Goal: Information Seeking & Learning: Learn about a topic

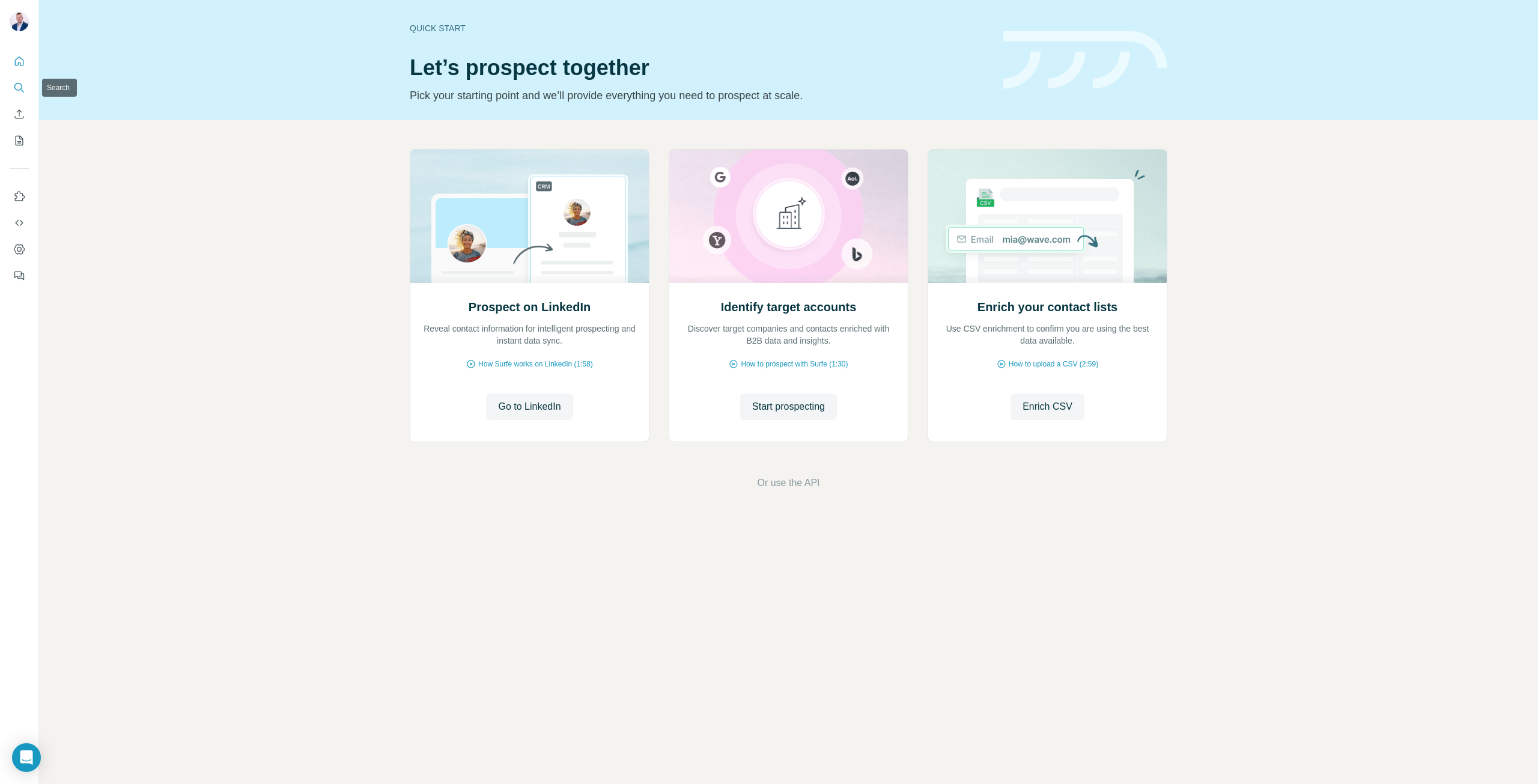
click at [19, 84] on icon "Search" at bounding box center [19, 87] width 12 height 12
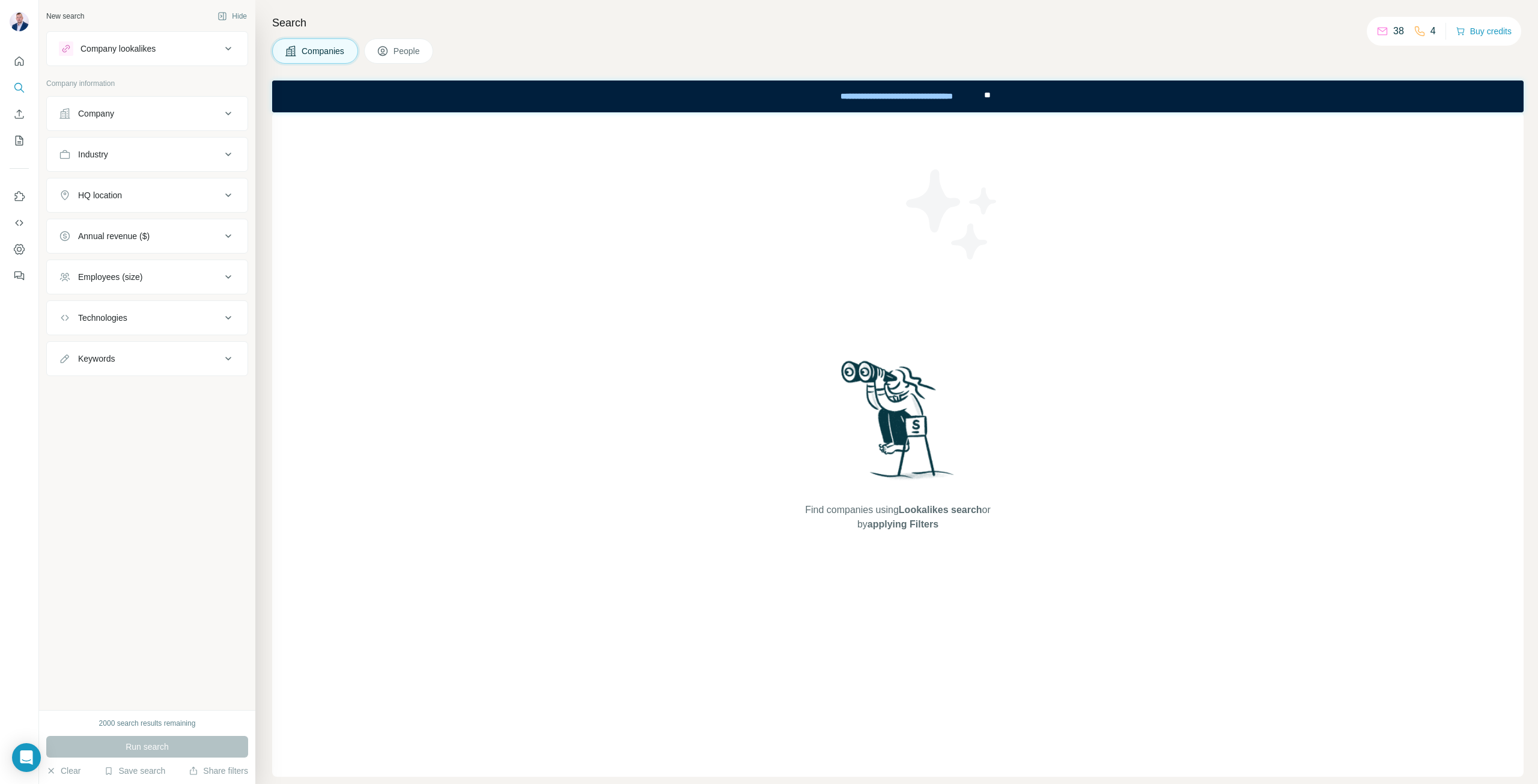
click at [227, 114] on icon at bounding box center [229, 113] width 15 height 15
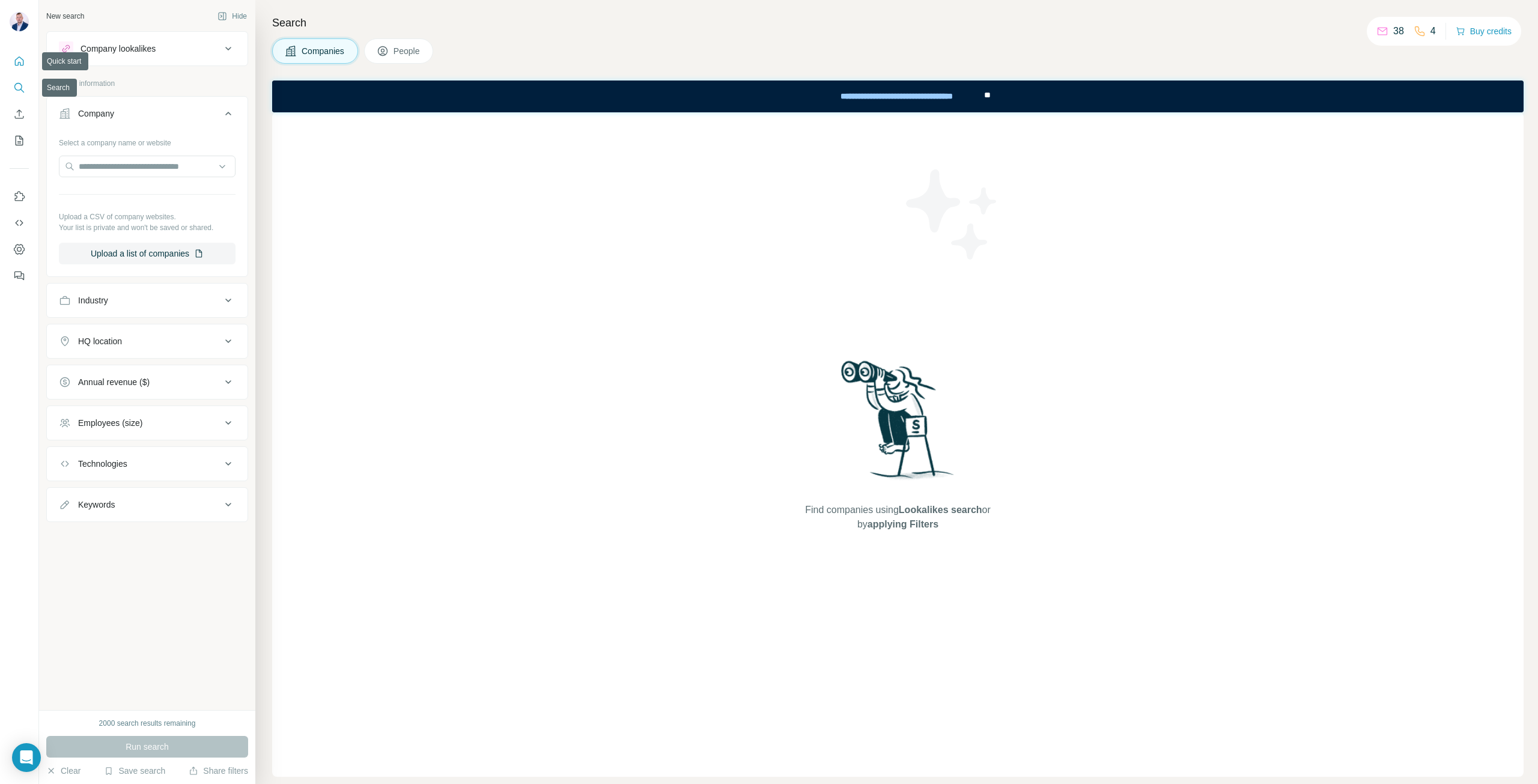
click at [18, 62] on icon "Quick start" at bounding box center [19, 61] width 9 height 9
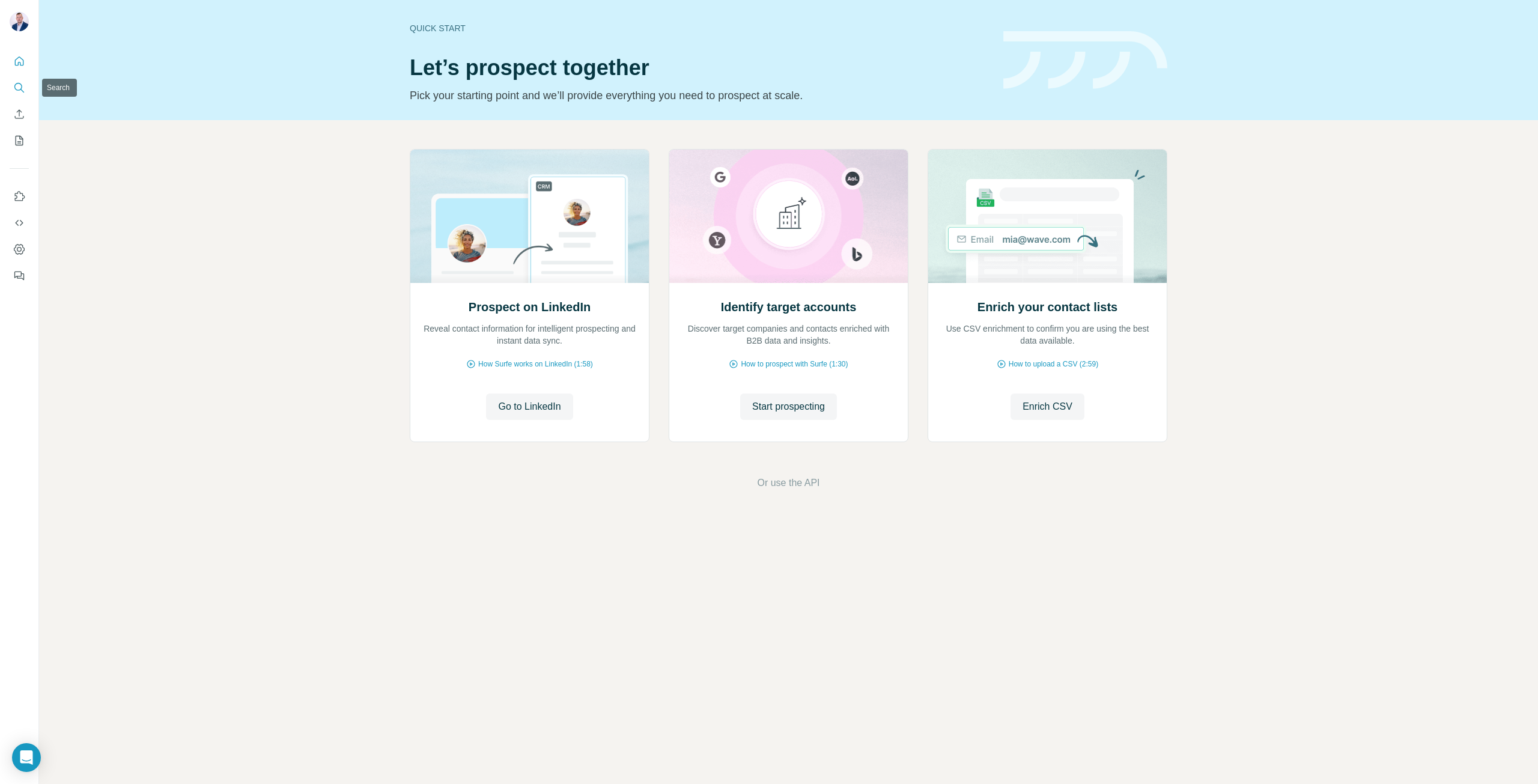
click at [19, 87] on icon "Search" at bounding box center [19, 87] width 12 height 12
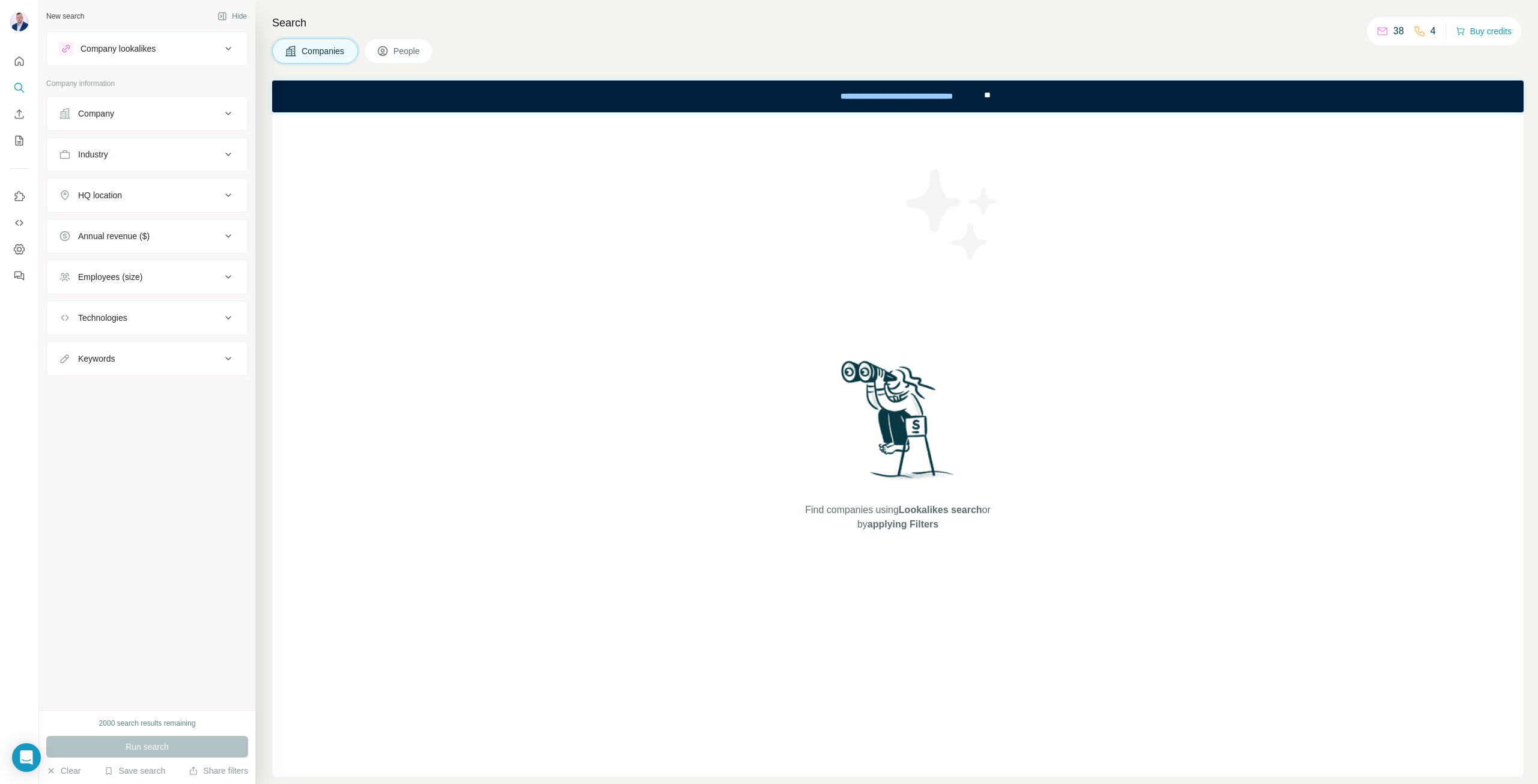
click at [388, 50] on icon at bounding box center [382, 51] width 12 height 12
click at [229, 113] on icon at bounding box center [228, 113] width 6 height 3
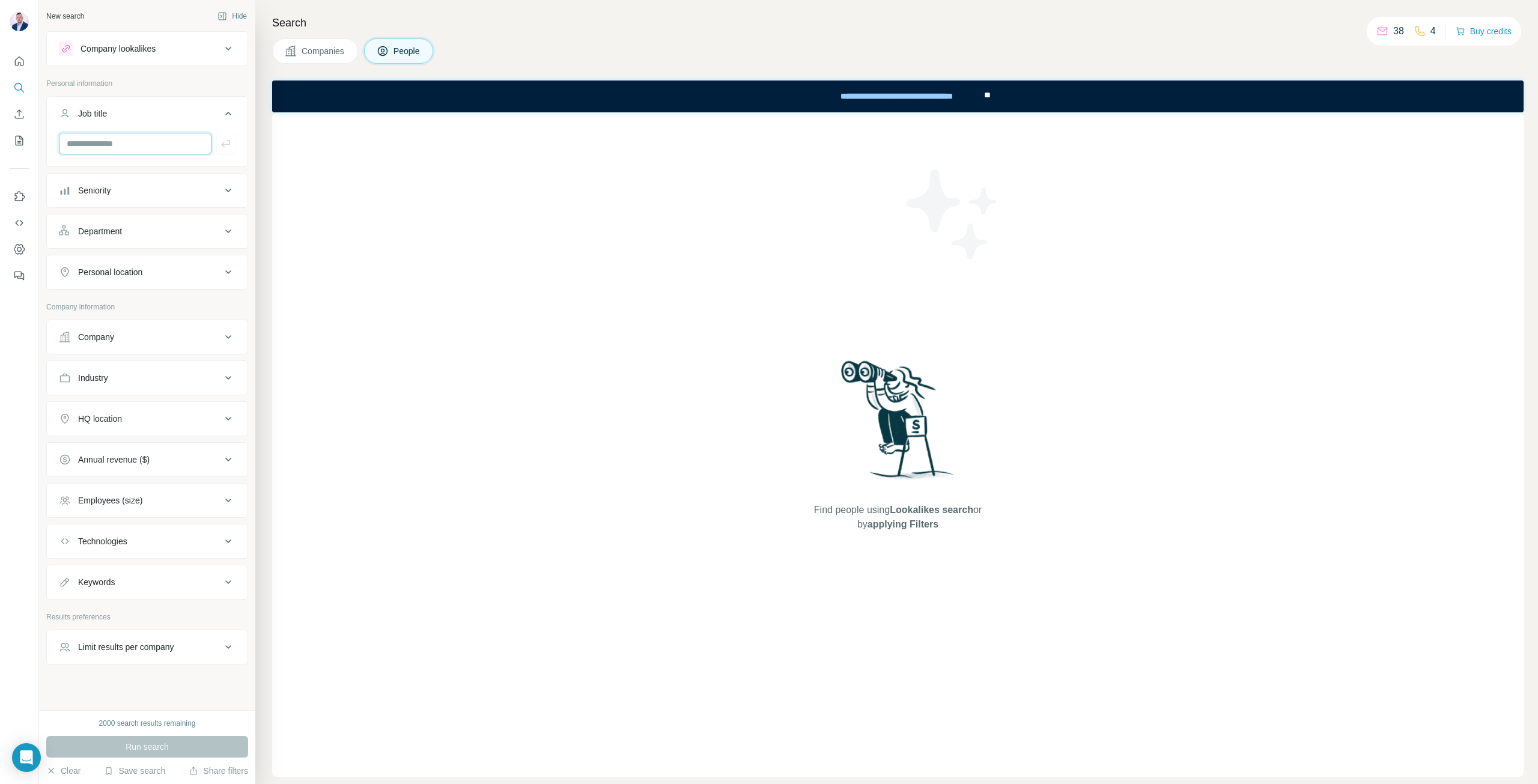
click at [130, 145] on input "text" at bounding box center [135, 143] width 152 height 22
type input "**********"
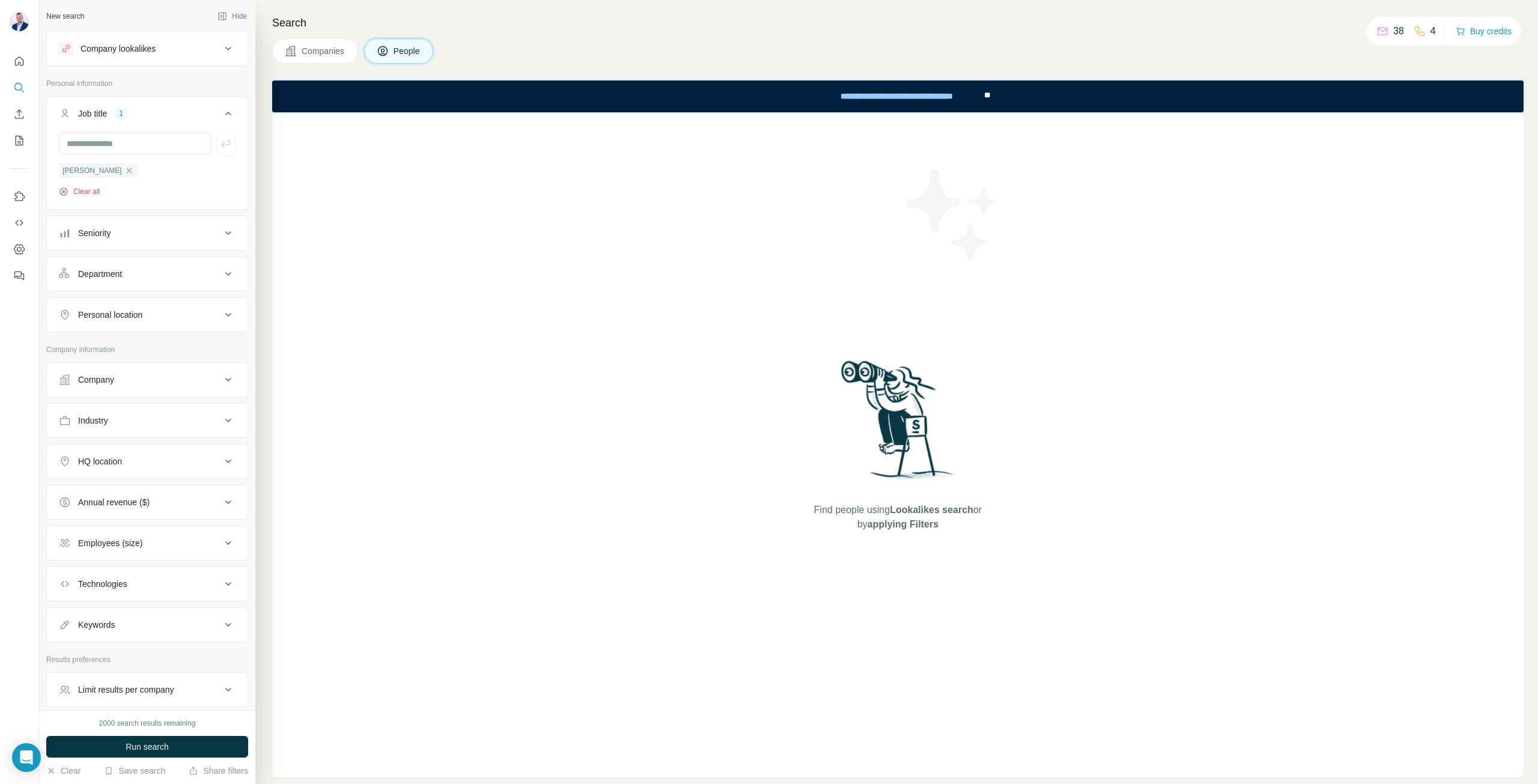
click at [65, 192] on icon "button" at bounding box center [64, 192] width 10 height 10
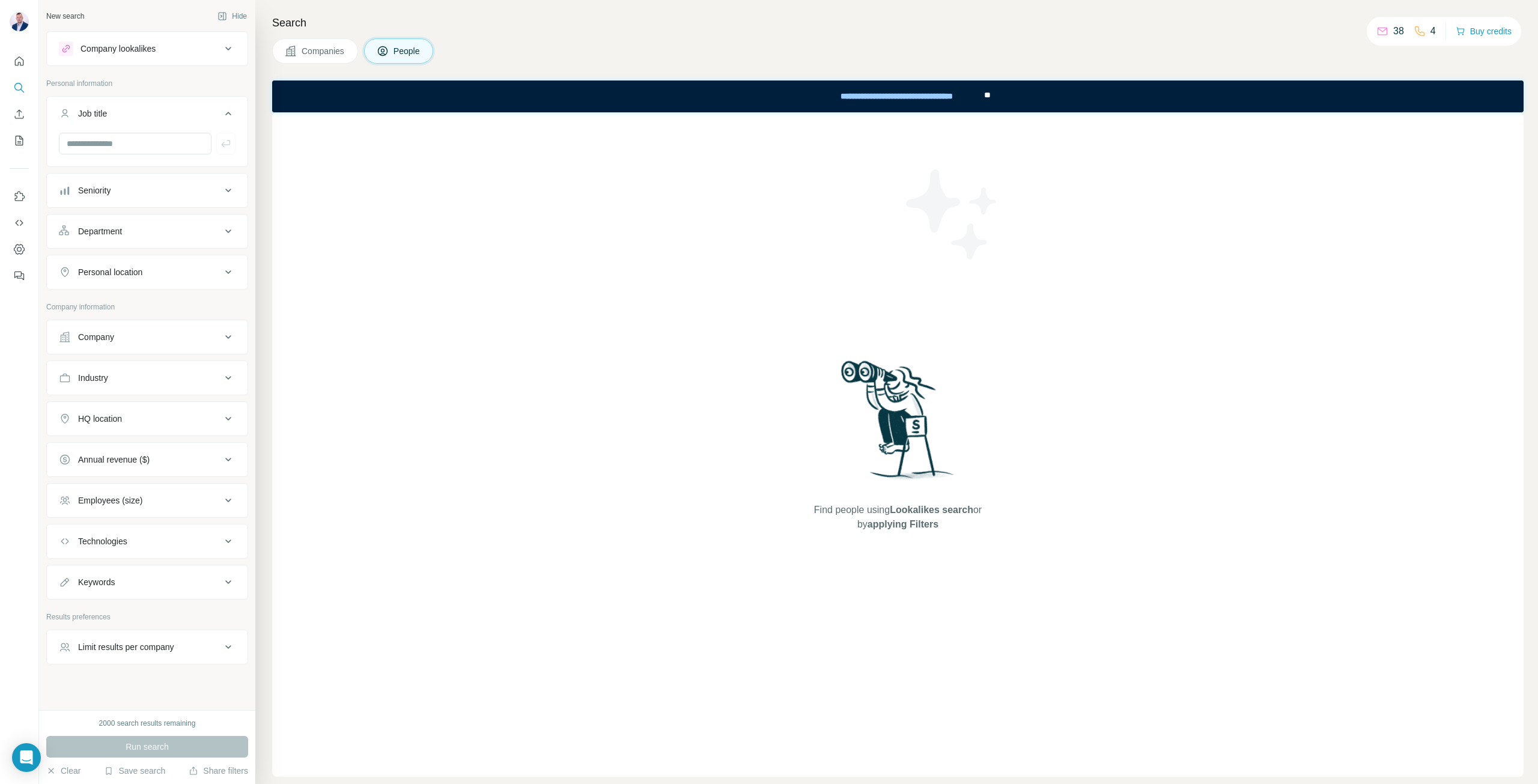
click at [222, 50] on icon at bounding box center [229, 49] width 15 height 15
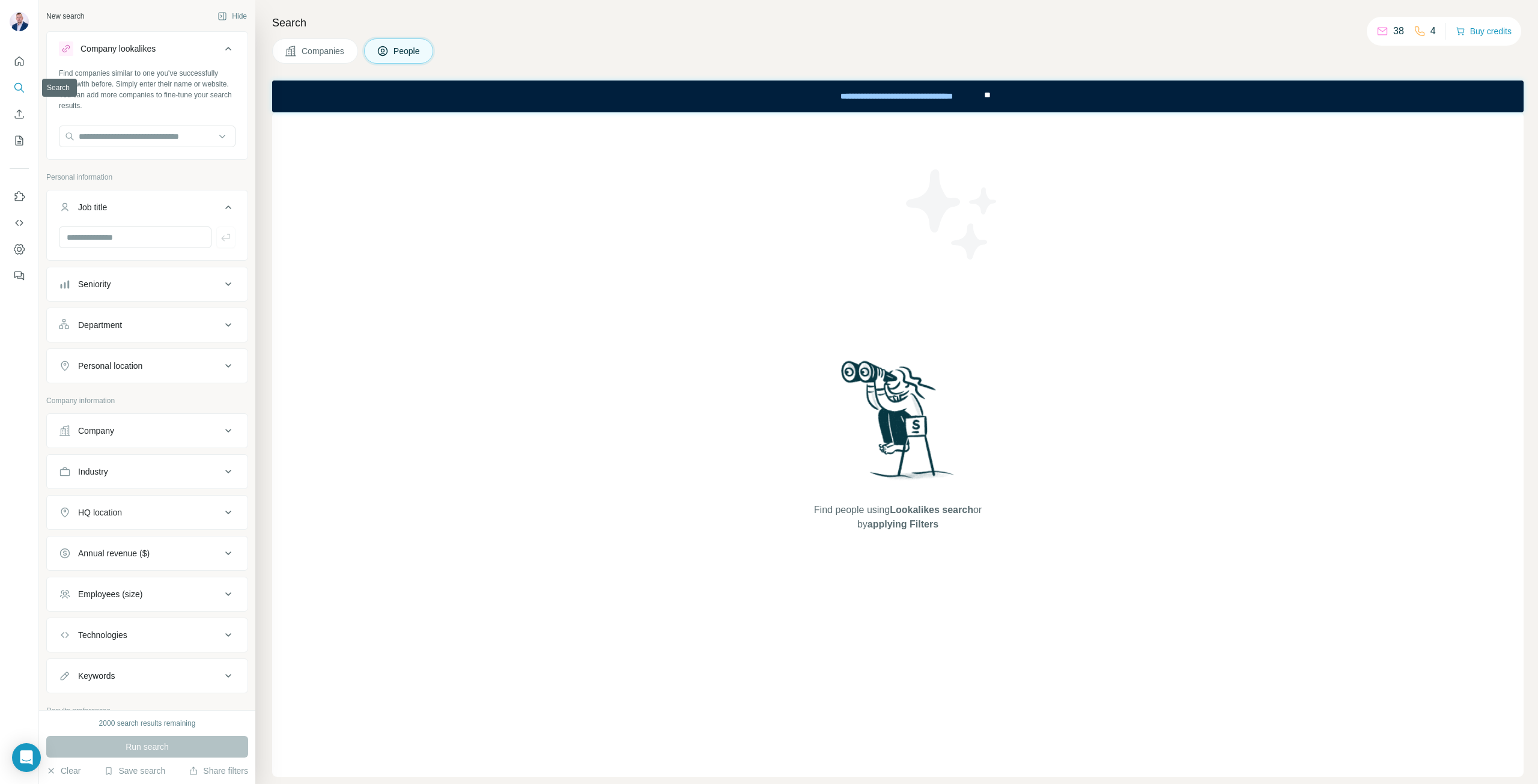
click at [18, 85] on icon "Search" at bounding box center [19, 87] width 12 height 12
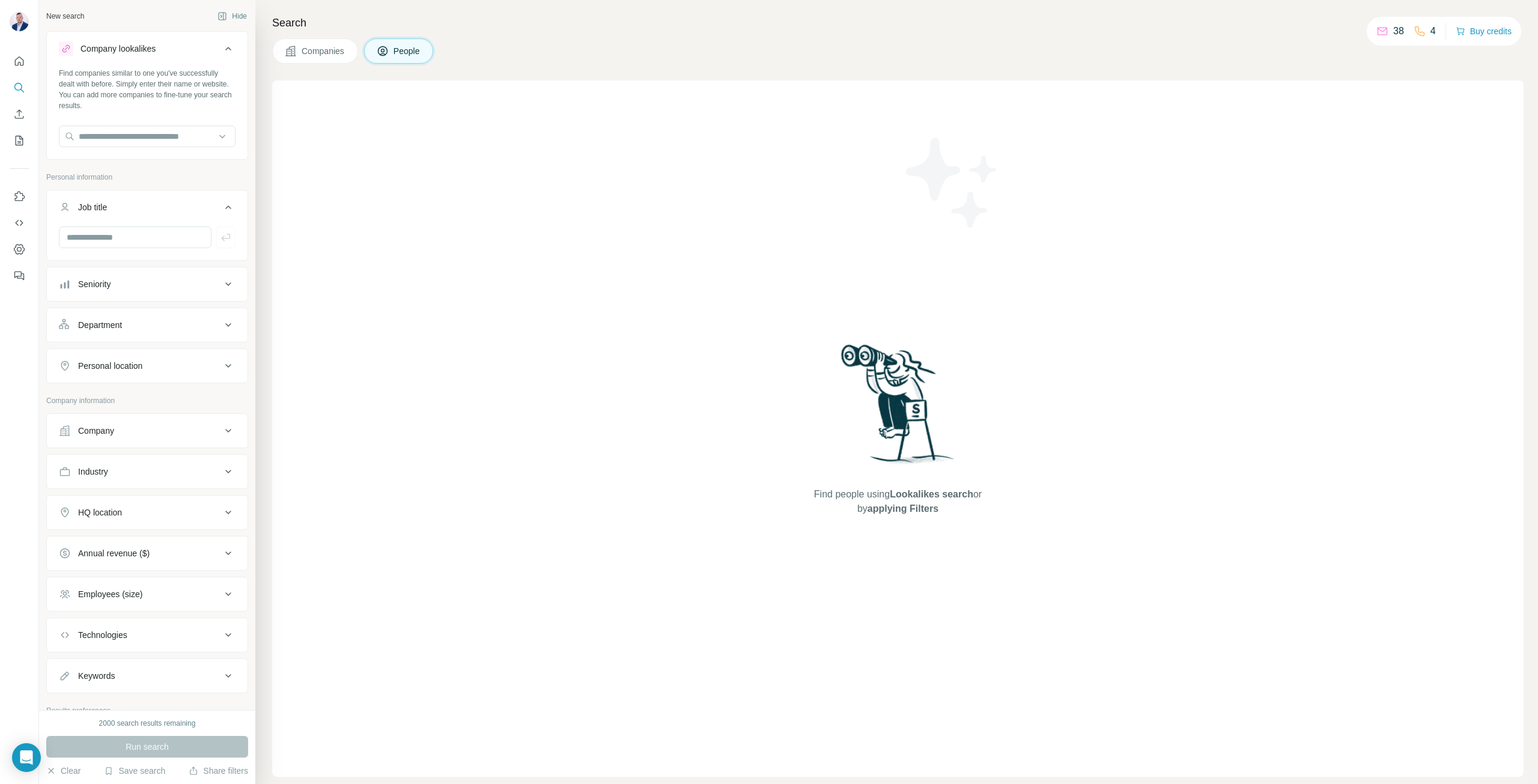
click at [310, 50] on span "Companies" at bounding box center [323, 51] width 44 height 12
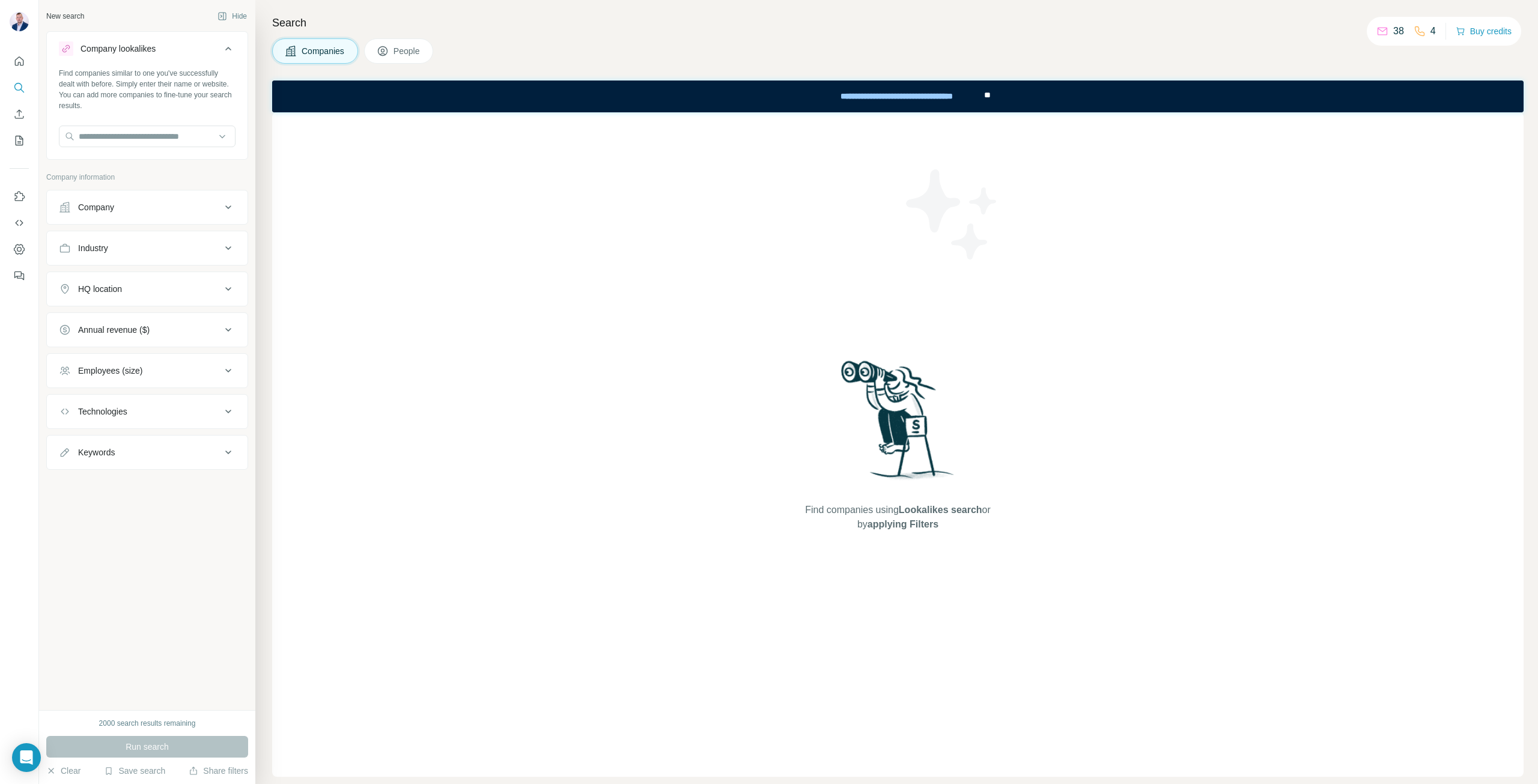
click at [389, 49] on icon at bounding box center [382, 51] width 12 height 12
click at [91, 137] on input "text" at bounding box center [147, 136] width 177 height 22
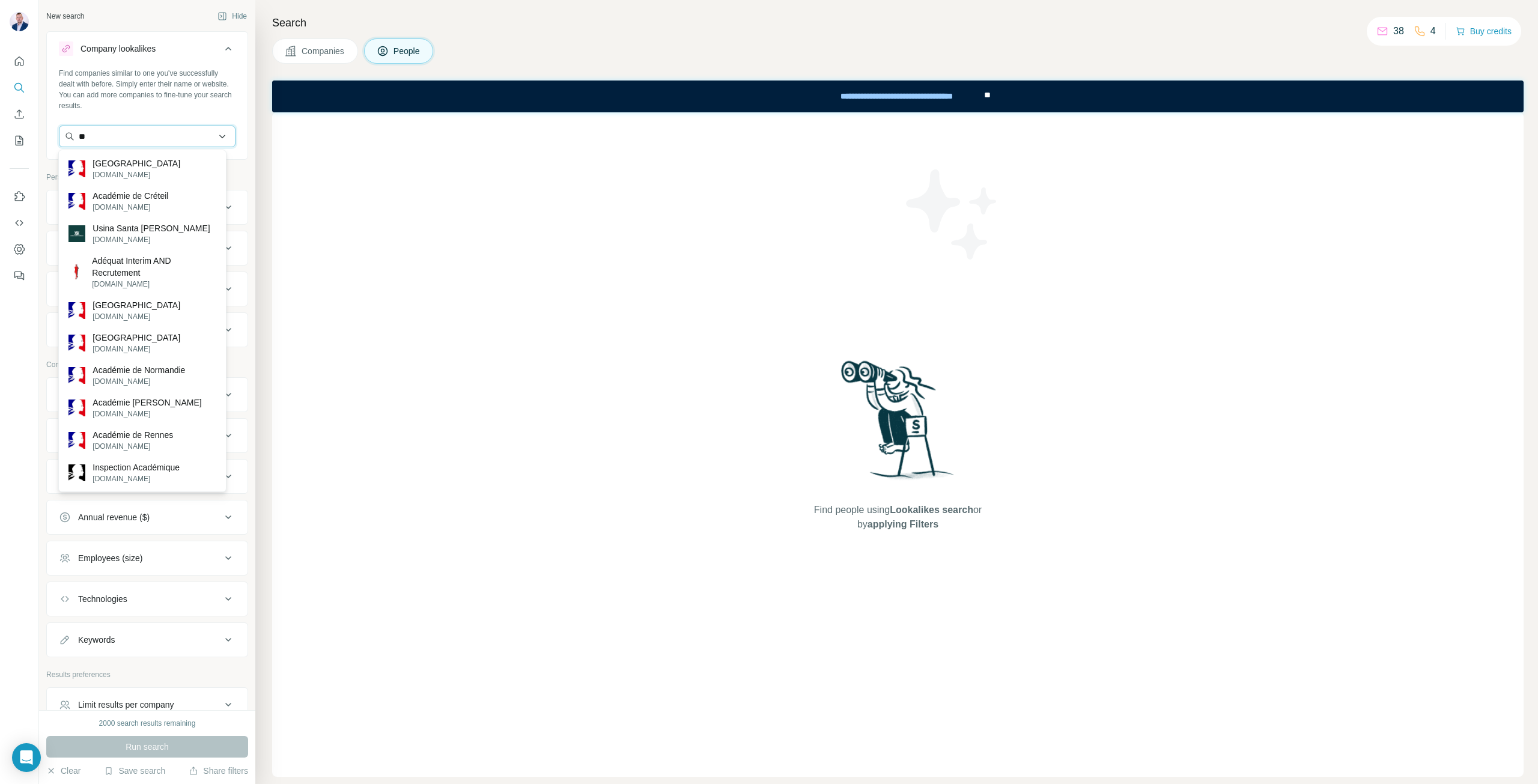
type input "*"
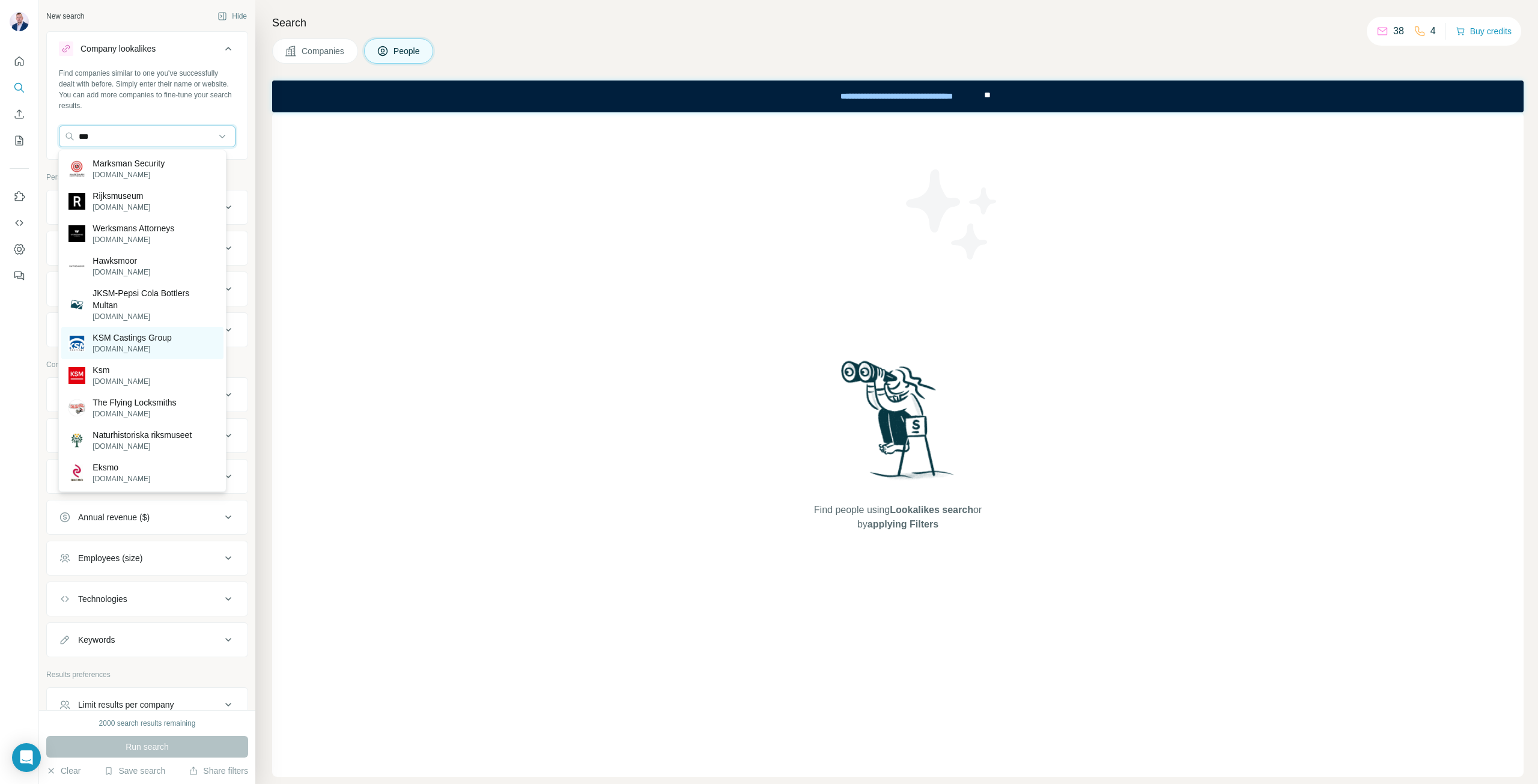
type input "***"
click at [111, 337] on p "KSM Castings Group" at bounding box center [132, 337] width 79 height 12
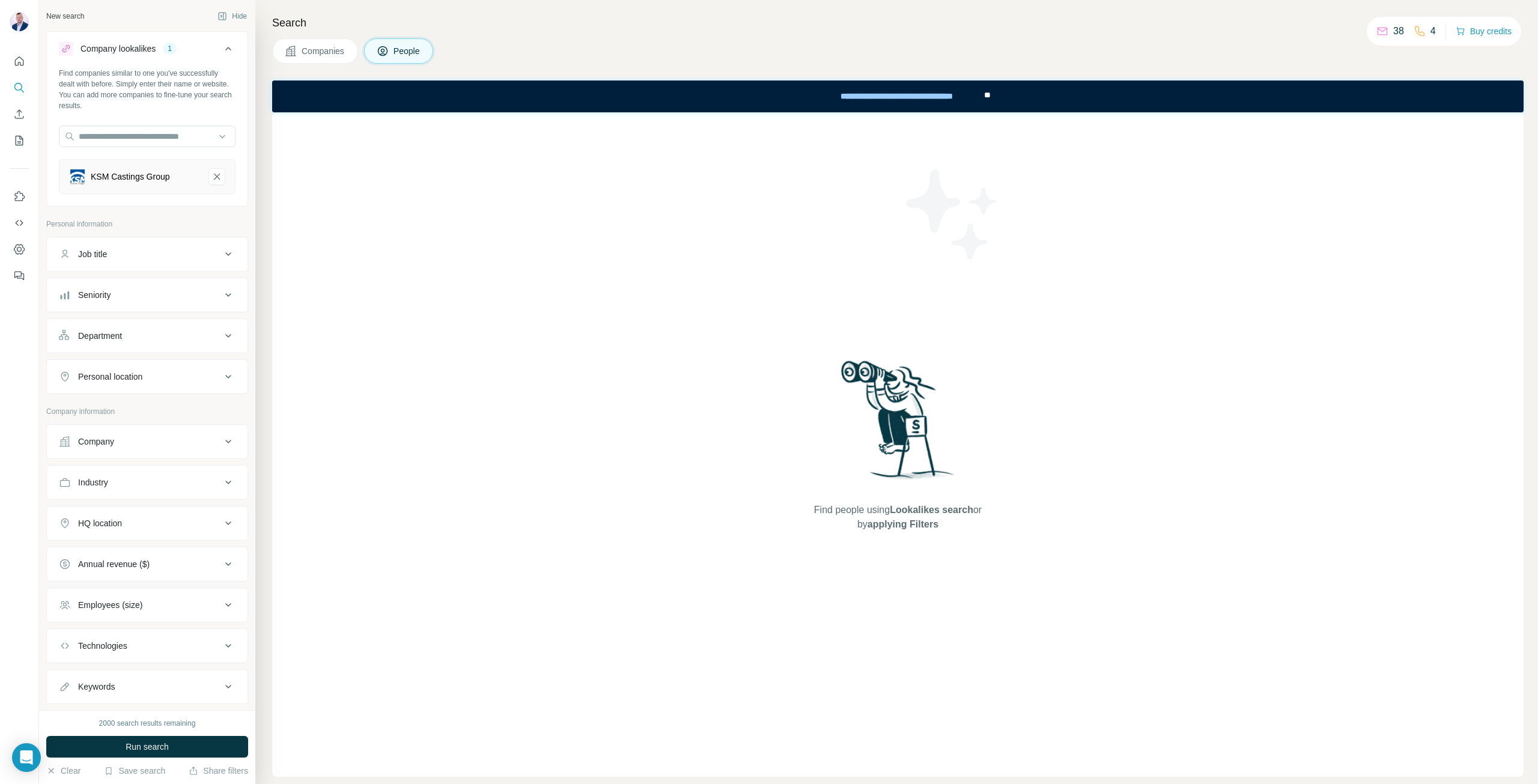
click at [303, 56] on span "Companies" at bounding box center [323, 51] width 44 height 12
click at [147, 745] on span "Run search" at bounding box center [147, 746] width 43 height 12
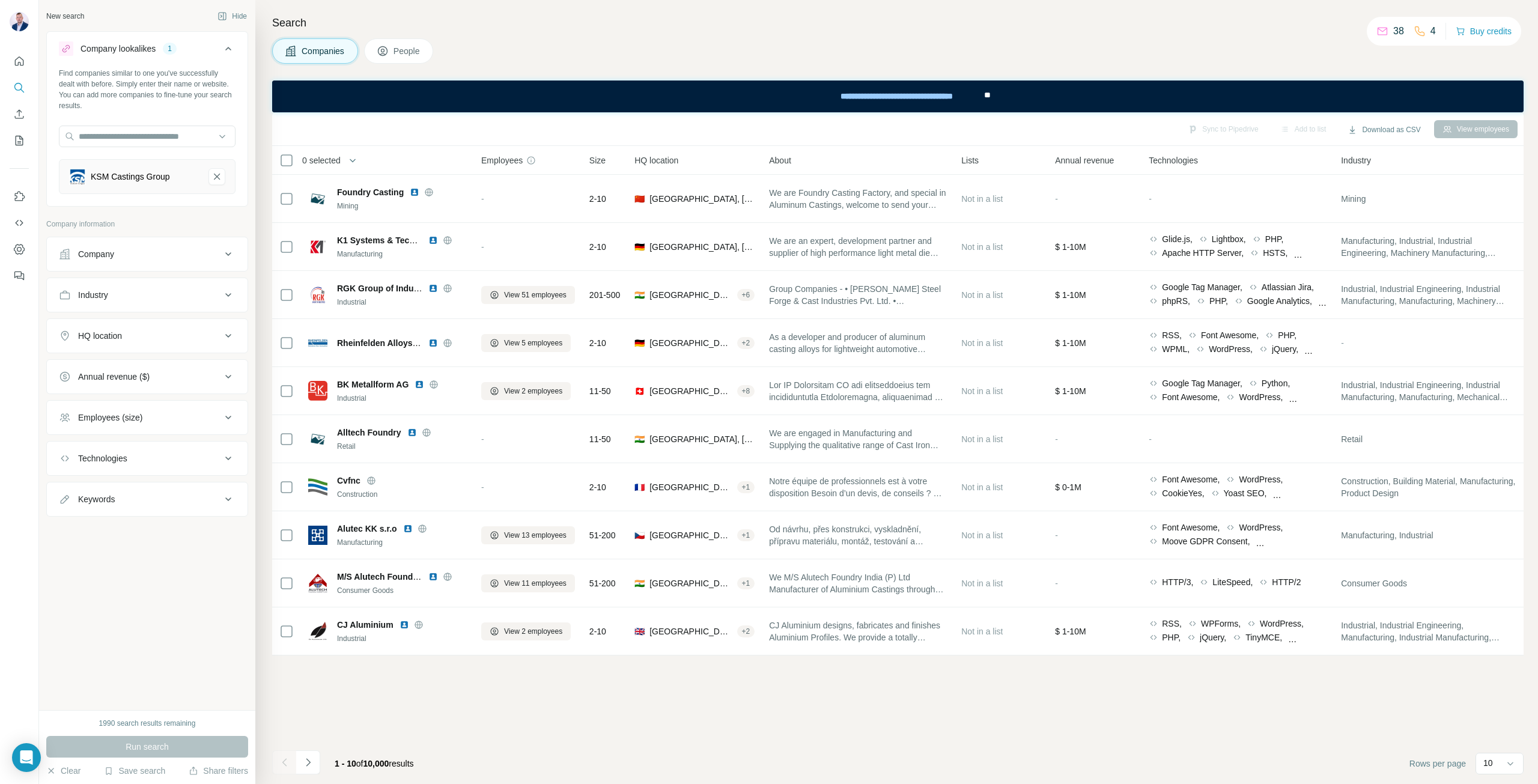
click at [231, 254] on icon at bounding box center [229, 254] width 15 height 15
click at [169, 305] on input "text" at bounding box center [147, 307] width 177 height 22
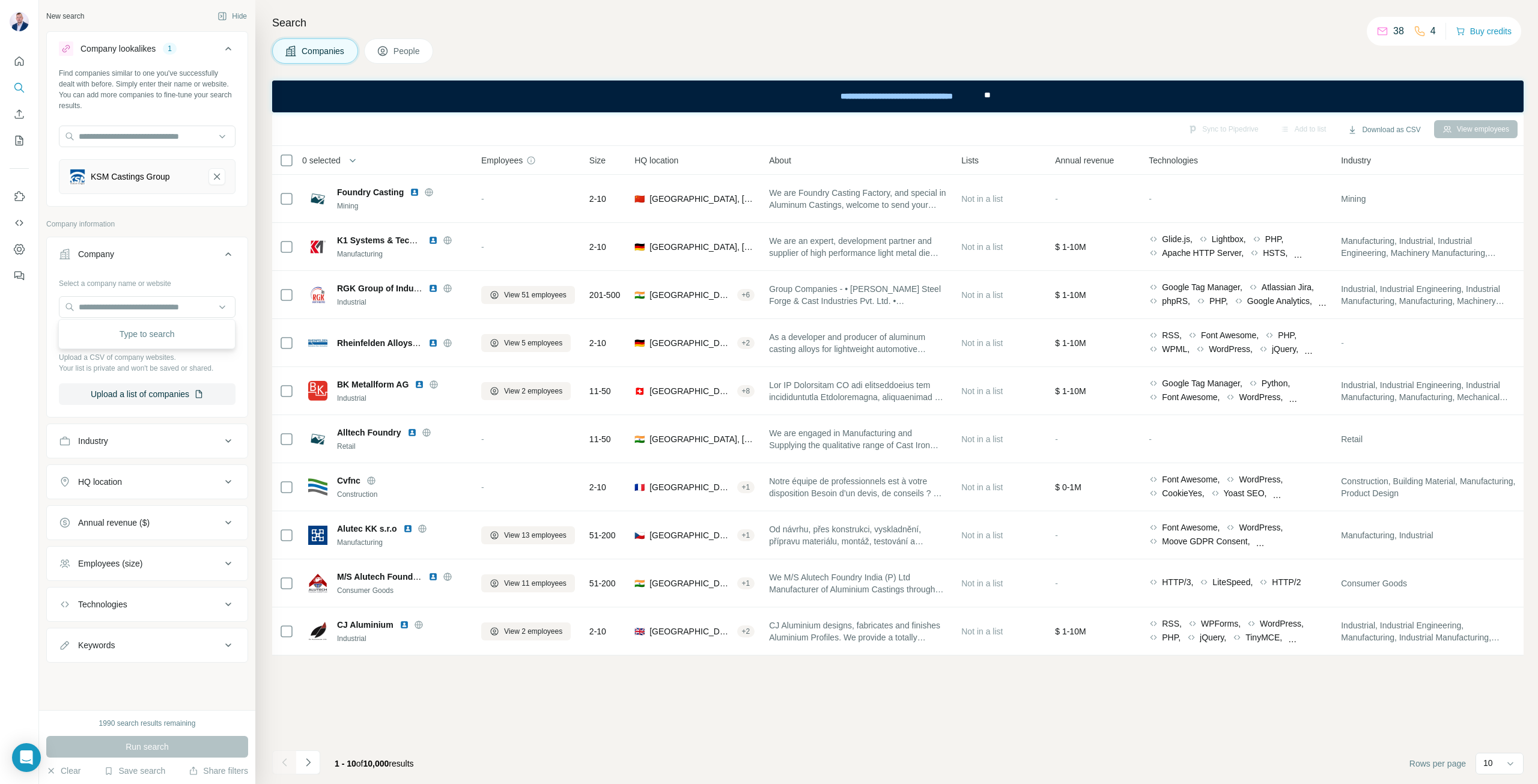
click at [220, 175] on icon "KSM Castings Group-remove-button" at bounding box center [216, 177] width 11 height 12
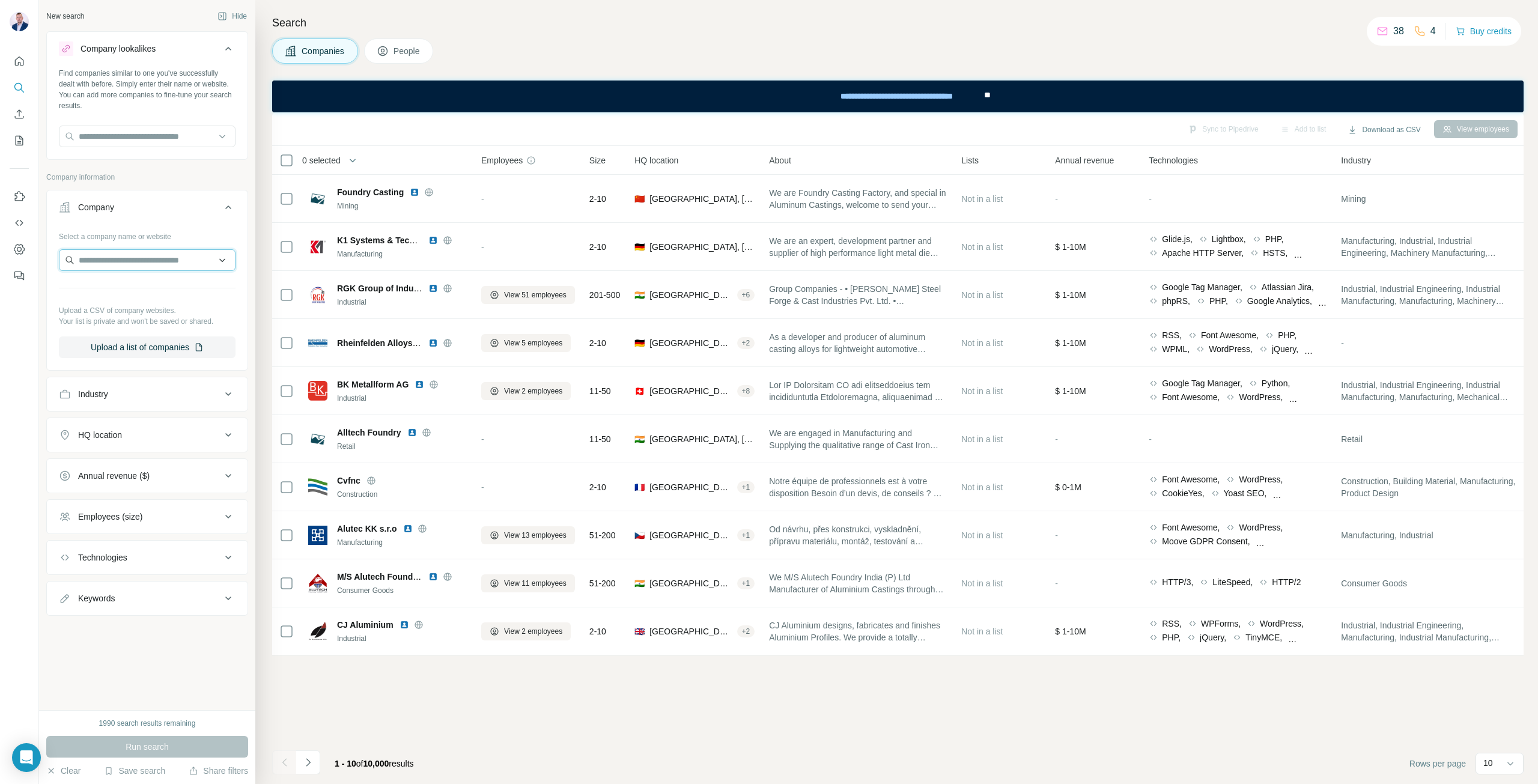
click at [120, 257] on input "text" at bounding box center [147, 260] width 177 height 22
type input "**********"
click at [395, 50] on span "People" at bounding box center [408, 51] width 28 height 12
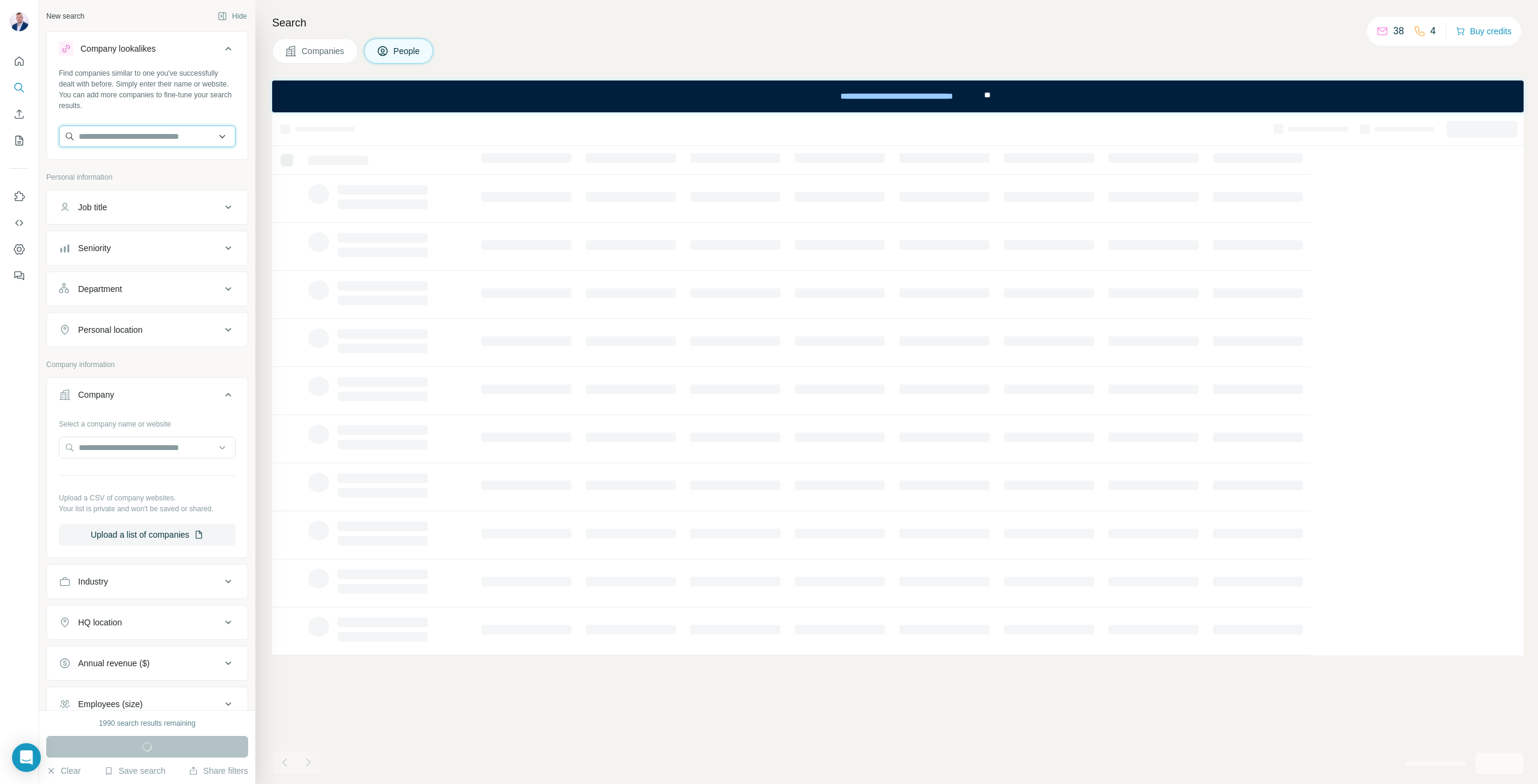
click at [109, 134] on input "text" at bounding box center [147, 136] width 177 height 22
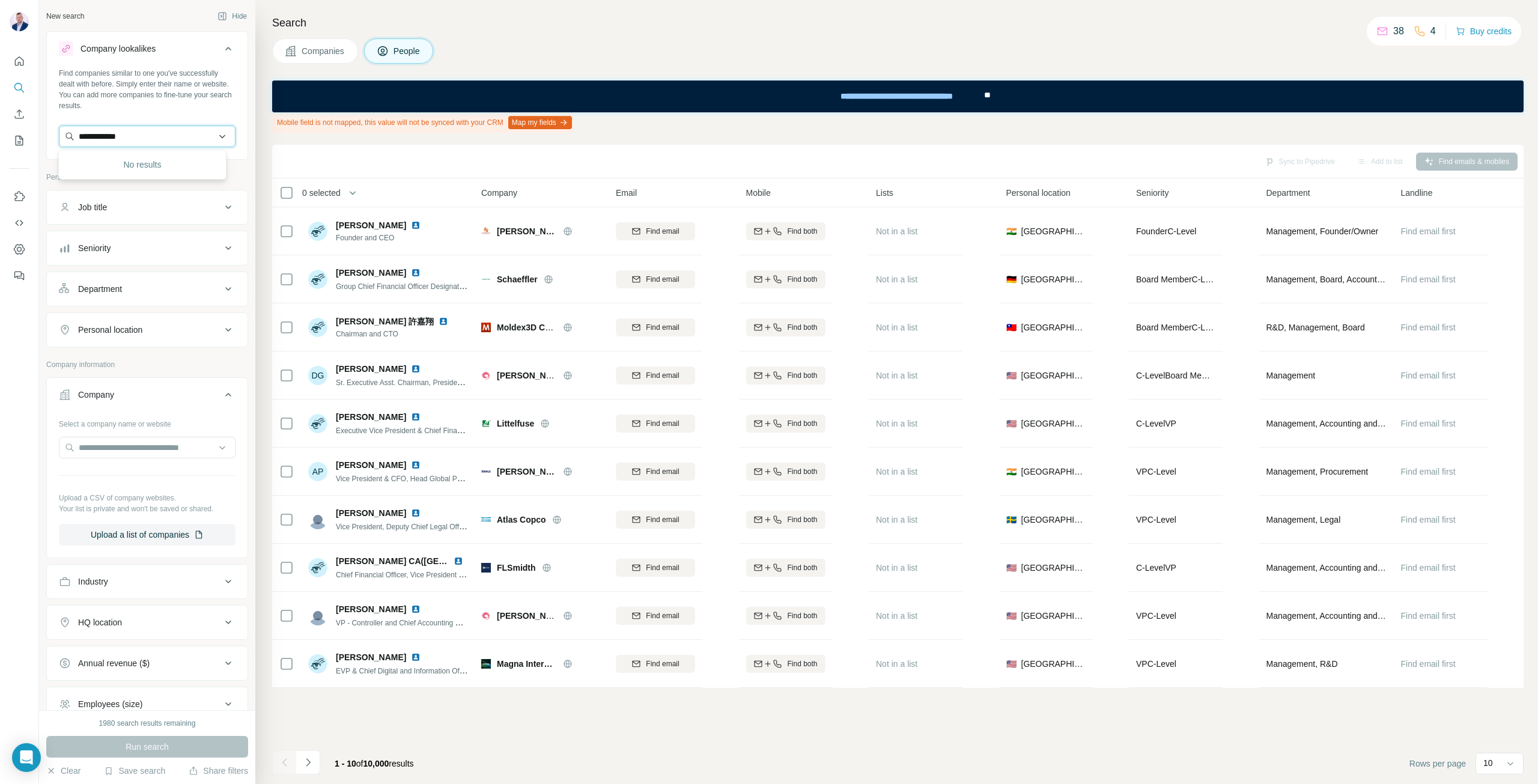
type input "**********"
click at [401, 58] on button "People" at bounding box center [399, 50] width 70 height 25
click at [233, 18] on button "Hide" at bounding box center [232, 16] width 46 height 18
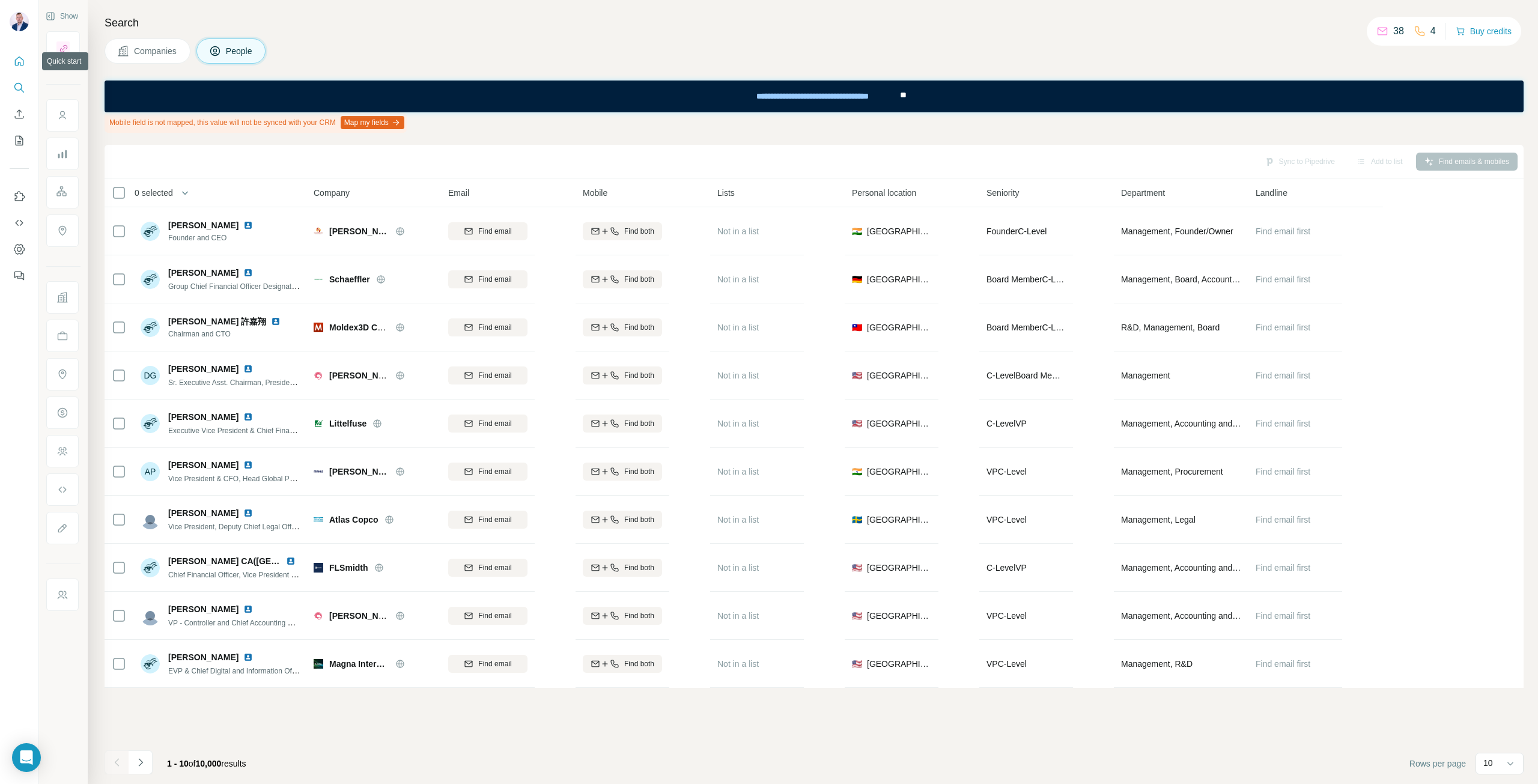
click at [13, 63] on button "Quick start" at bounding box center [19, 61] width 19 height 22
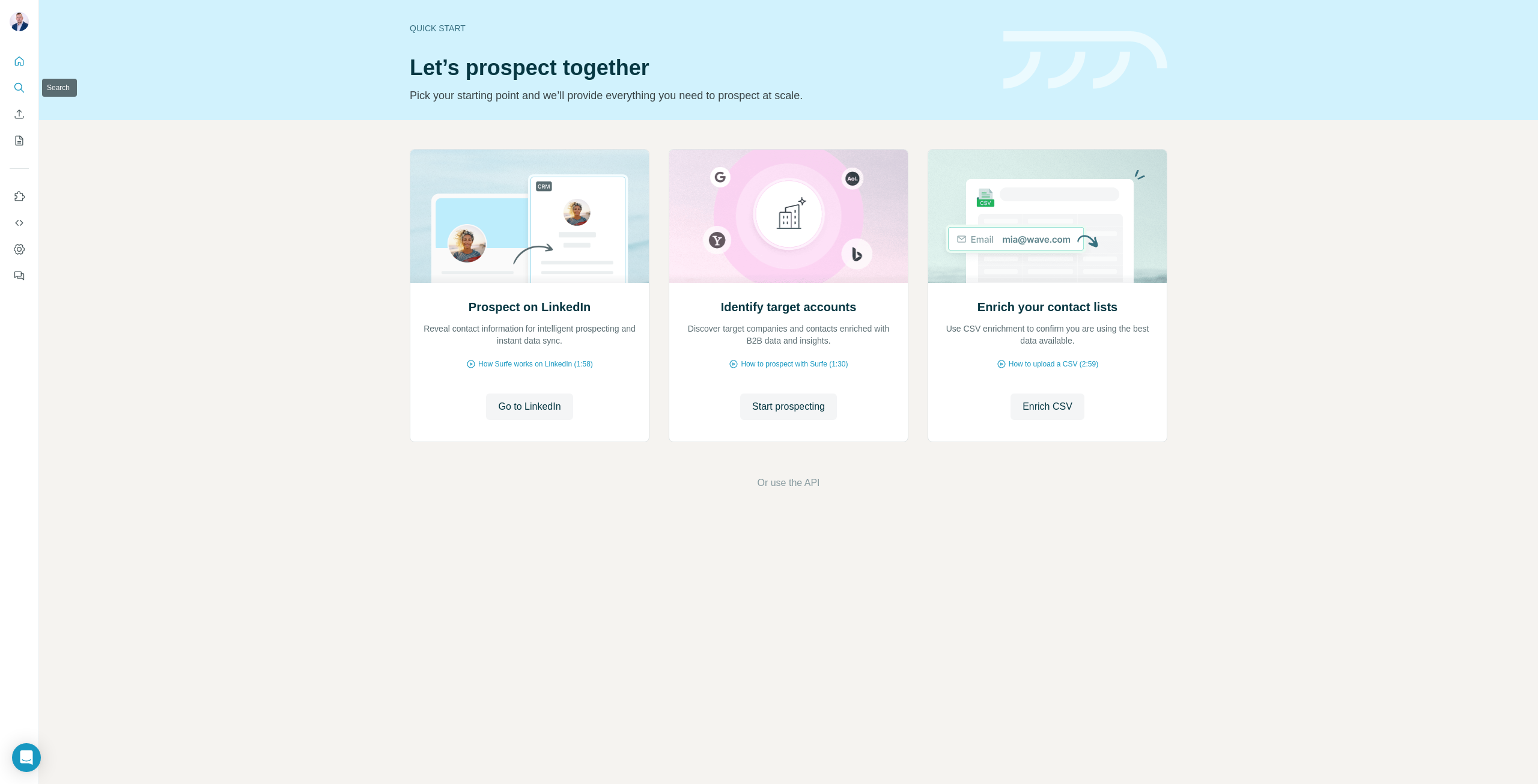
click at [17, 88] on icon "Search" at bounding box center [19, 87] width 12 height 12
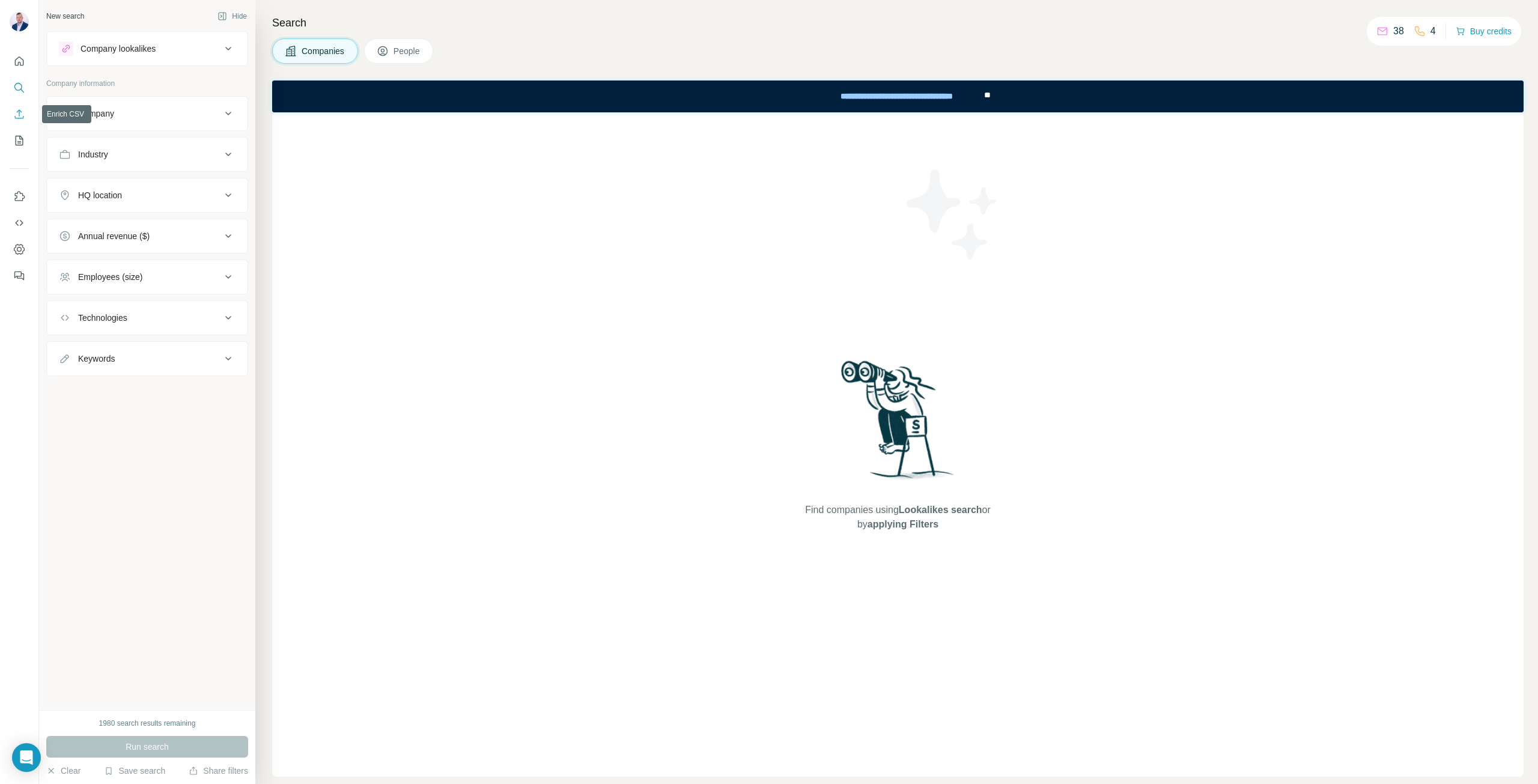
click at [15, 116] on icon "Enrich CSV" at bounding box center [19, 113] width 12 height 12
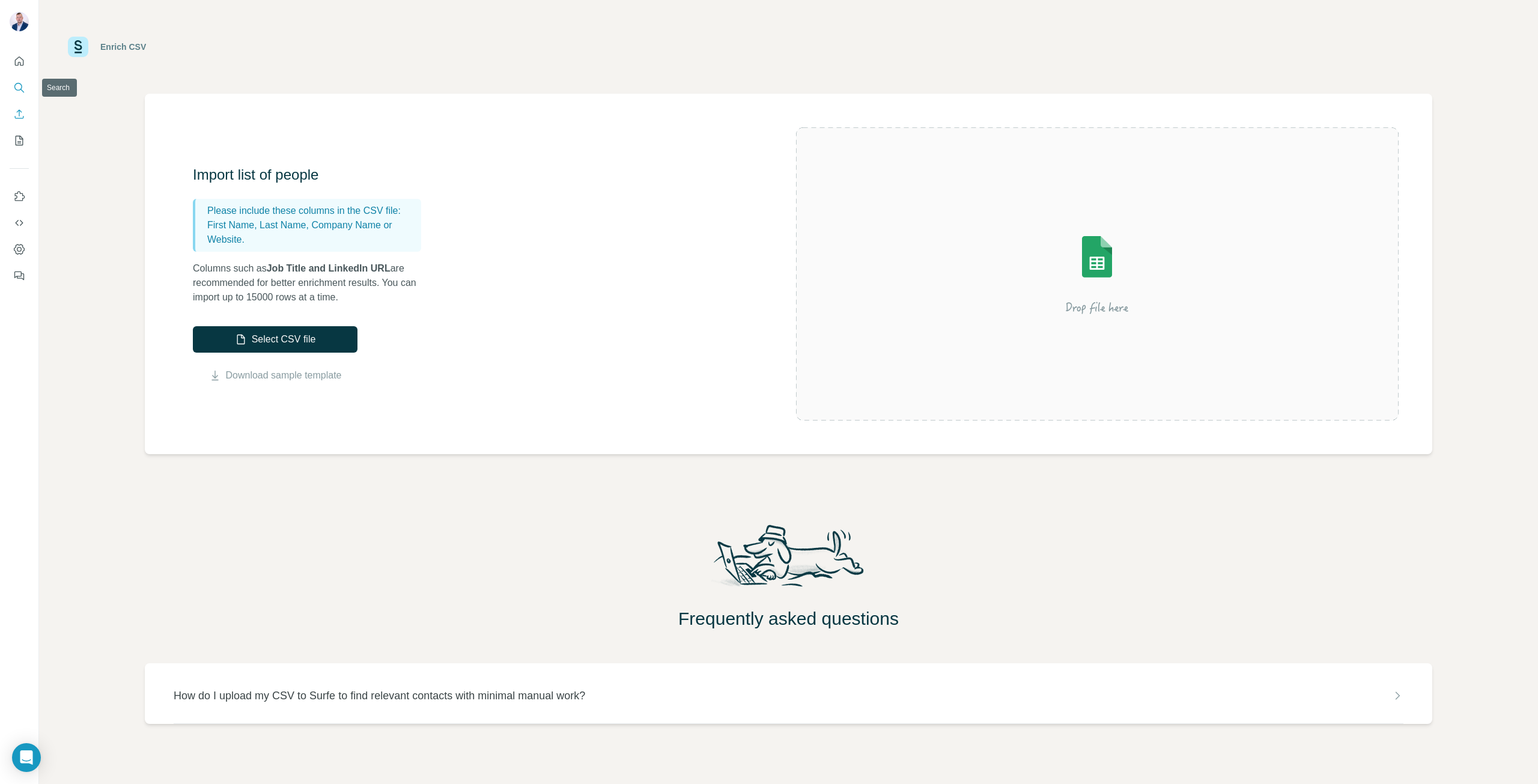
click at [22, 89] on icon "Search" at bounding box center [19, 87] width 12 height 12
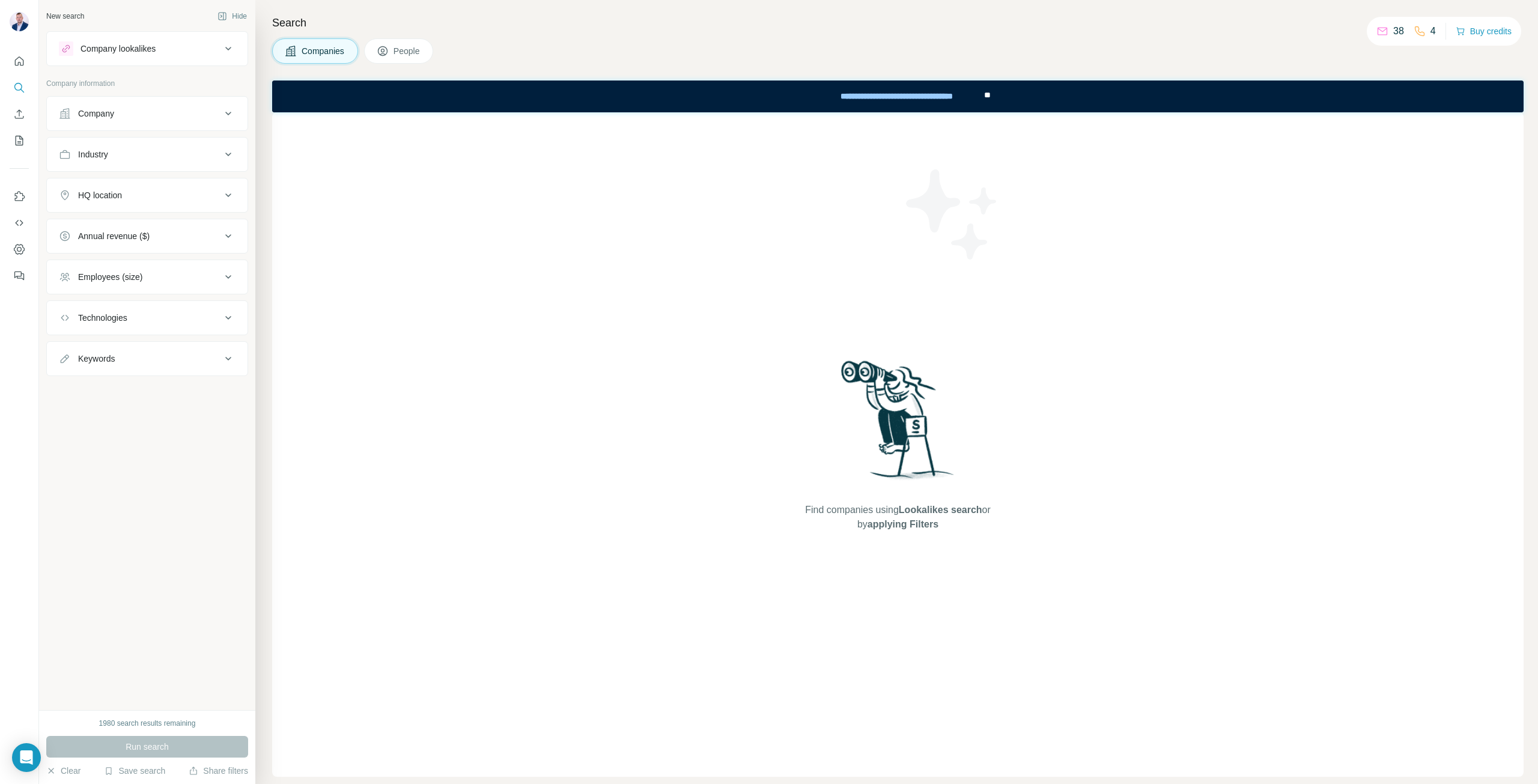
click at [415, 53] on span "People" at bounding box center [408, 51] width 28 height 12
click at [225, 772] on button "Share filters" at bounding box center [218, 770] width 59 height 12
click at [25, 138] on button "My lists" at bounding box center [19, 140] width 19 height 22
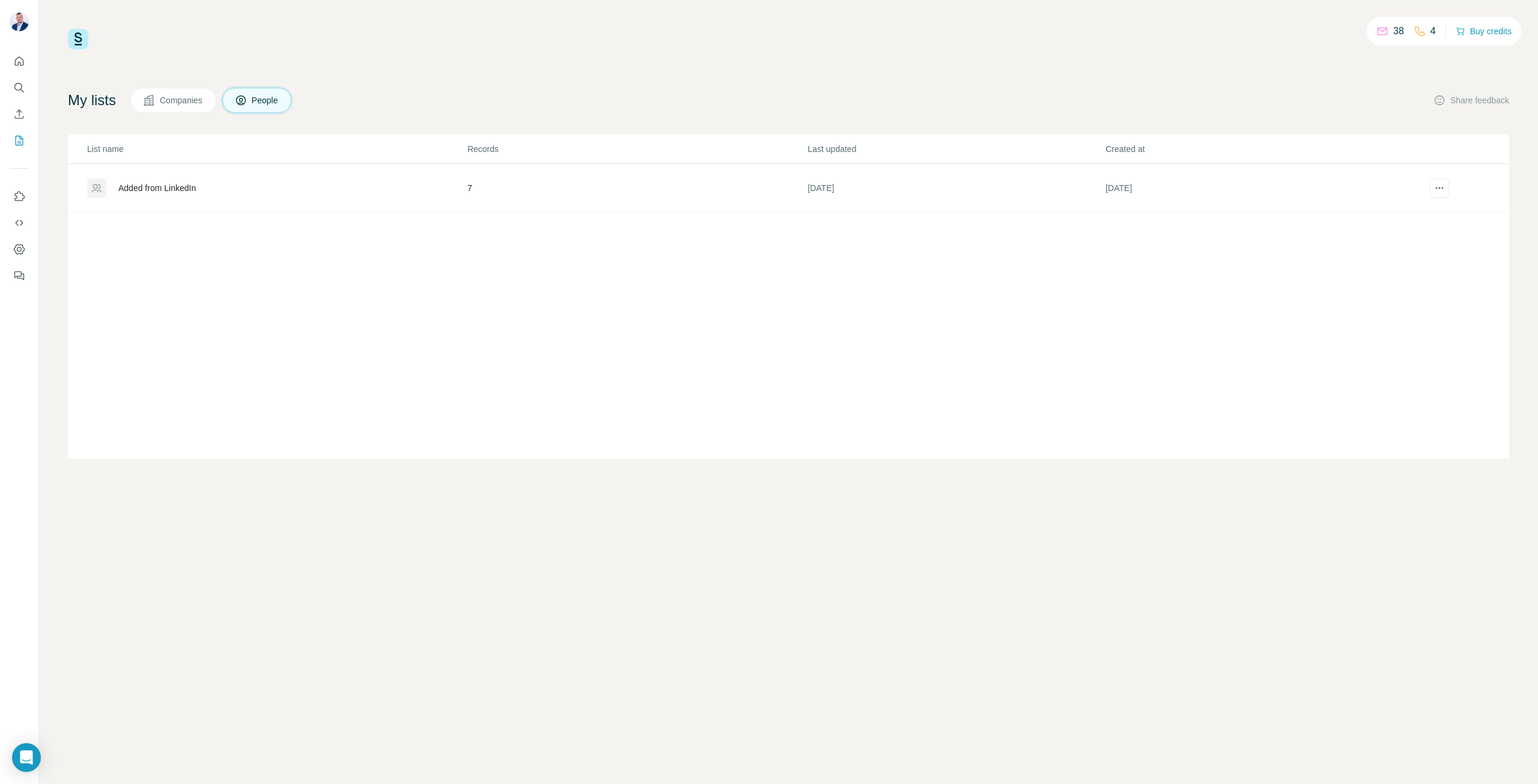
click at [173, 185] on div "Added from LinkedIn" at bounding box center [157, 188] width 78 height 12
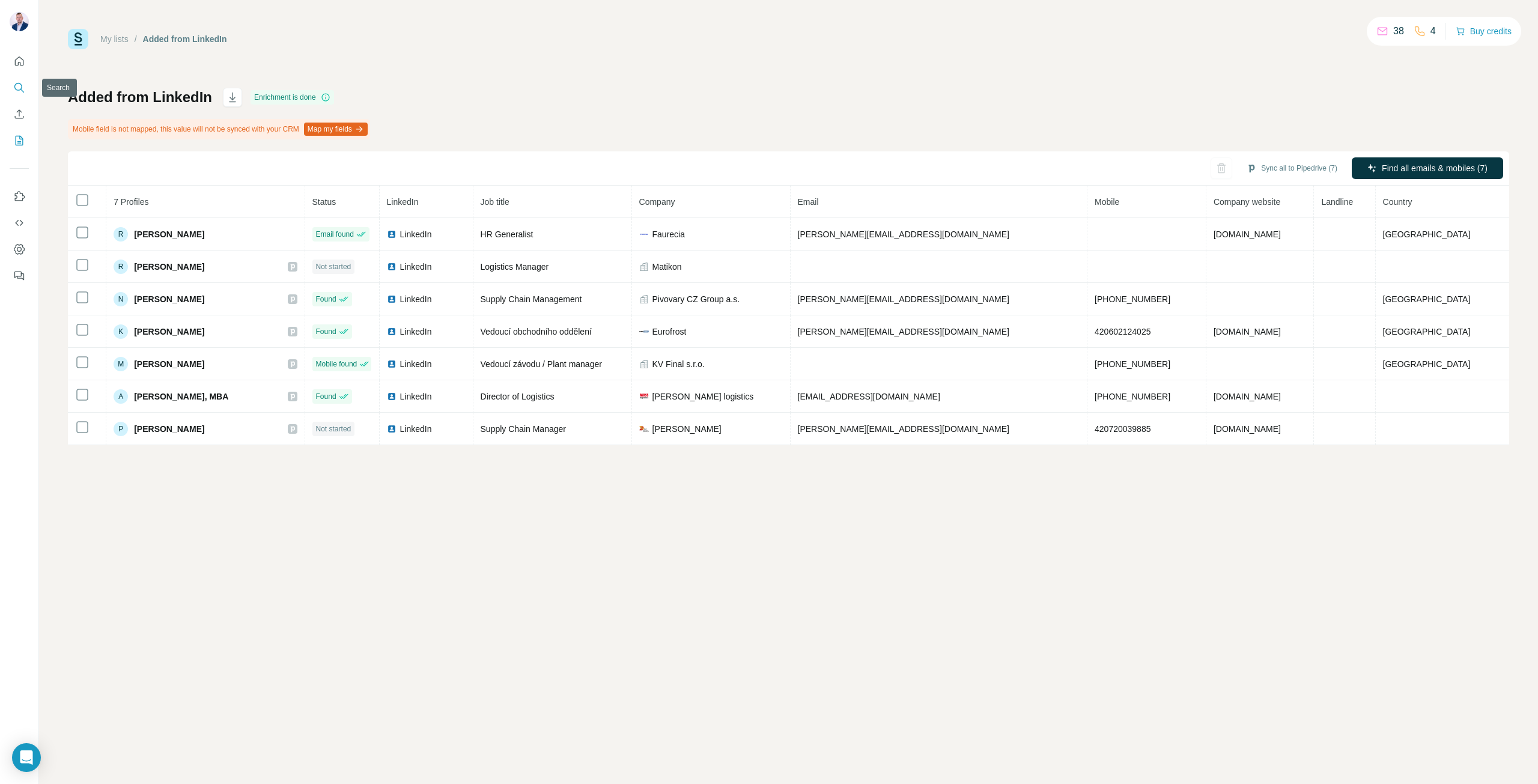
click at [19, 87] on icon "Search" at bounding box center [19, 87] width 12 height 12
